Goal: Find specific page/section: Find specific page/section

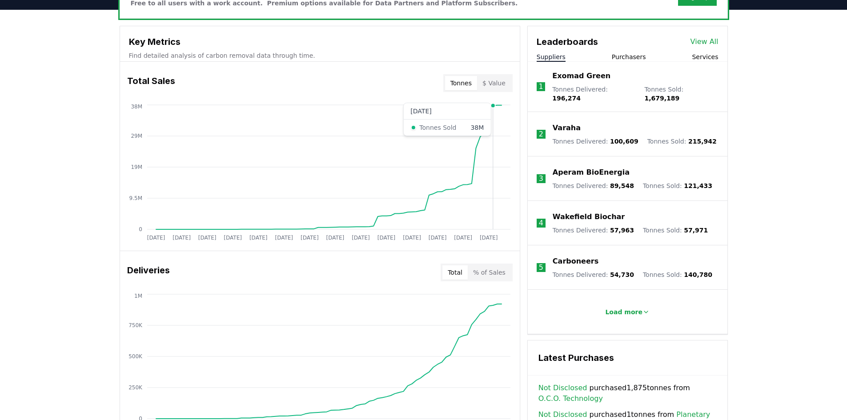
scroll to position [311, 0]
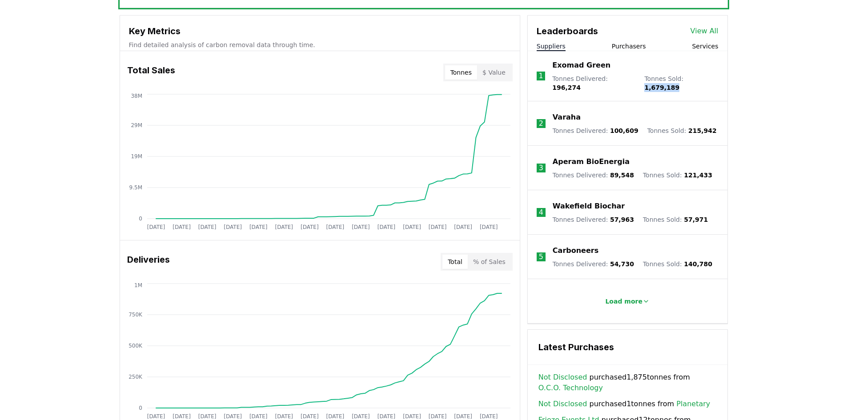
drag, startPoint x: 703, startPoint y: 79, endPoint x: 675, endPoint y: 84, distance: 28.0
click at [675, 84] on span "1,679,189" at bounding box center [661, 87] width 35 height 7
click at [580, 66] on p "Exomad Green" at bounding box center [581, 65] width 58 height 11
